Goal: Task Accomplishment & Management: Manage account settings

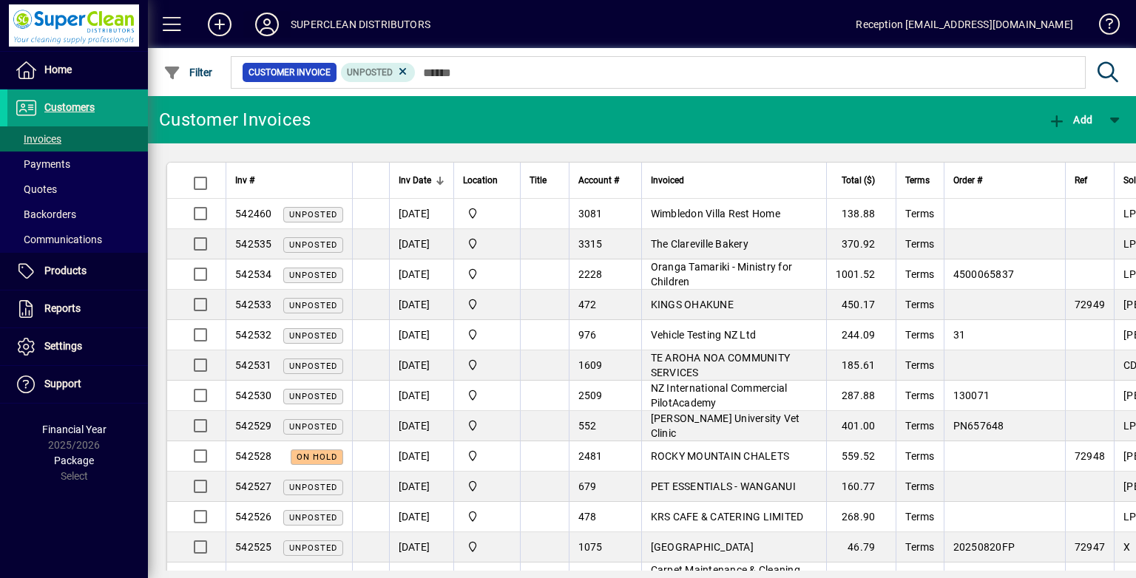
click at [262, 32] on icon at bounding box center [267, 25] width 30 height 24
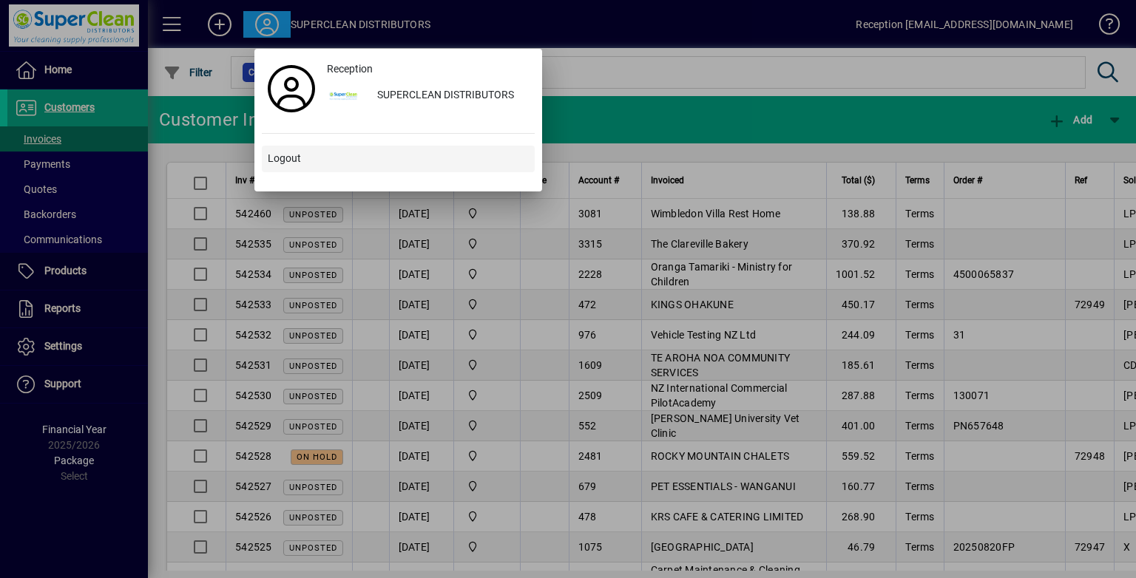
click at [292, 160] on span "Logout" at bounding box center [284, 159] width 33 height 16
